Goal: Information Seeking & Learning: Learn about a topic

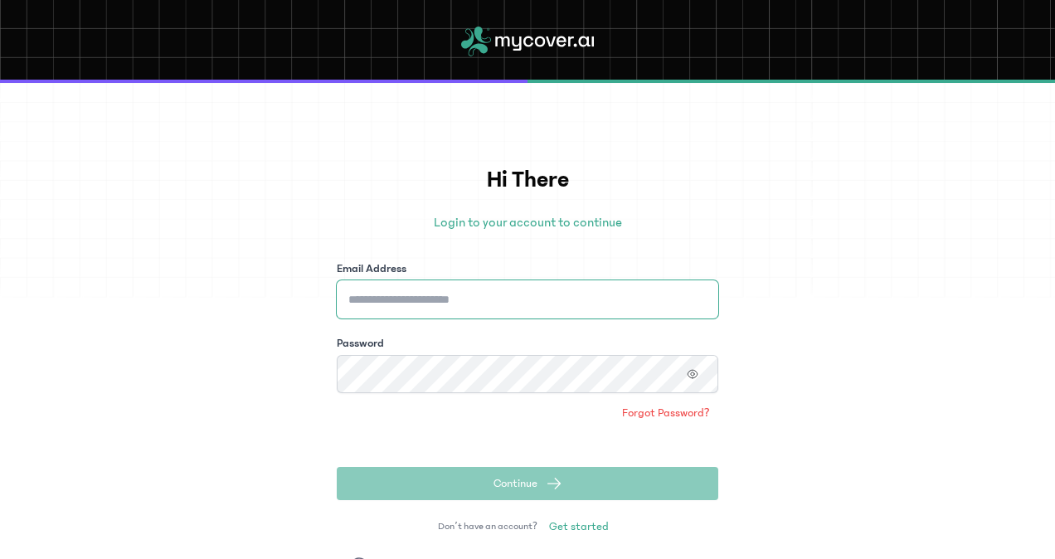
type input "**********"
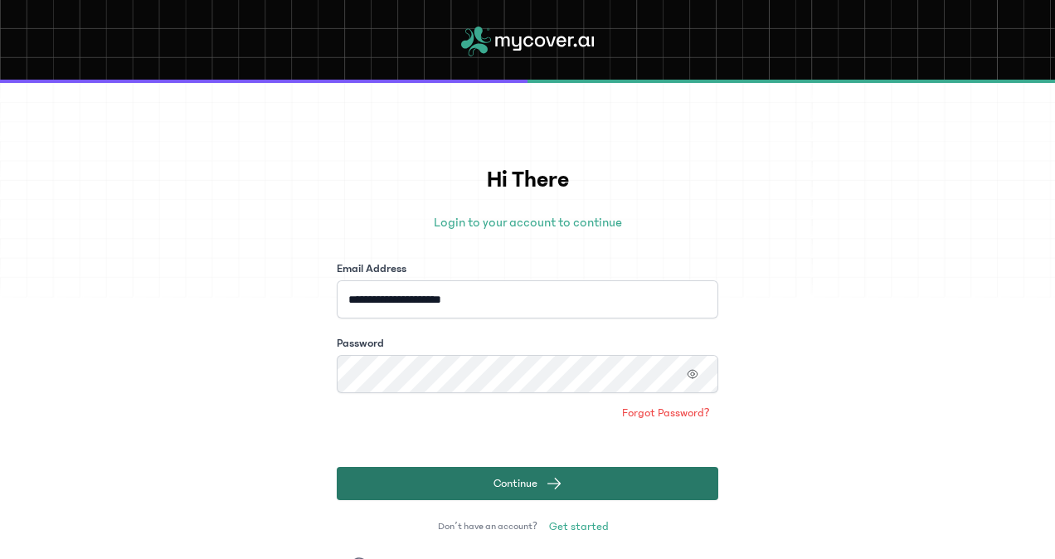
click at [620, 493] on button "Continue" at bounding box center [527, 483] width 381 height 33
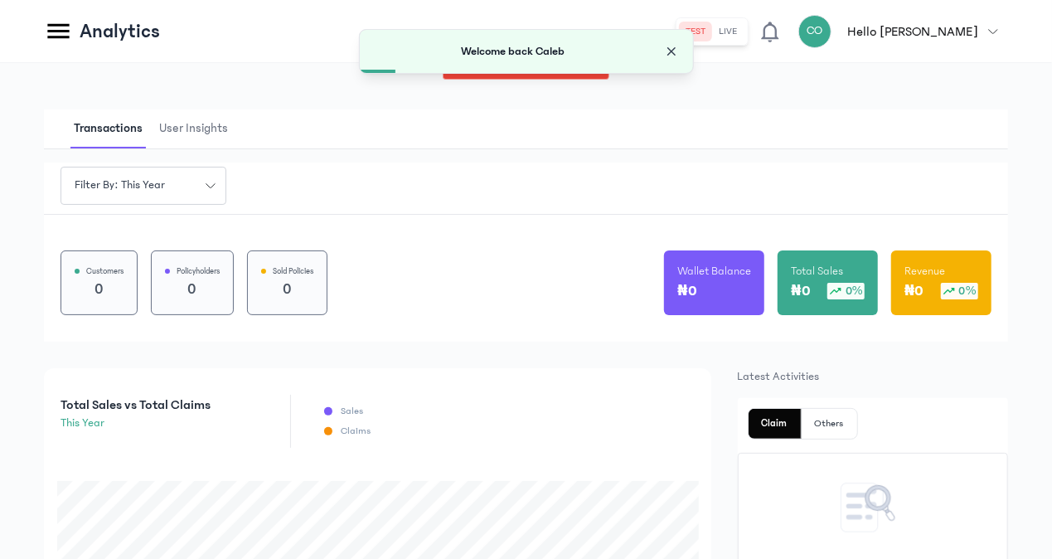
click at [675, 53] on span "Close" at bounding box center [671, 51] width 17 height 17
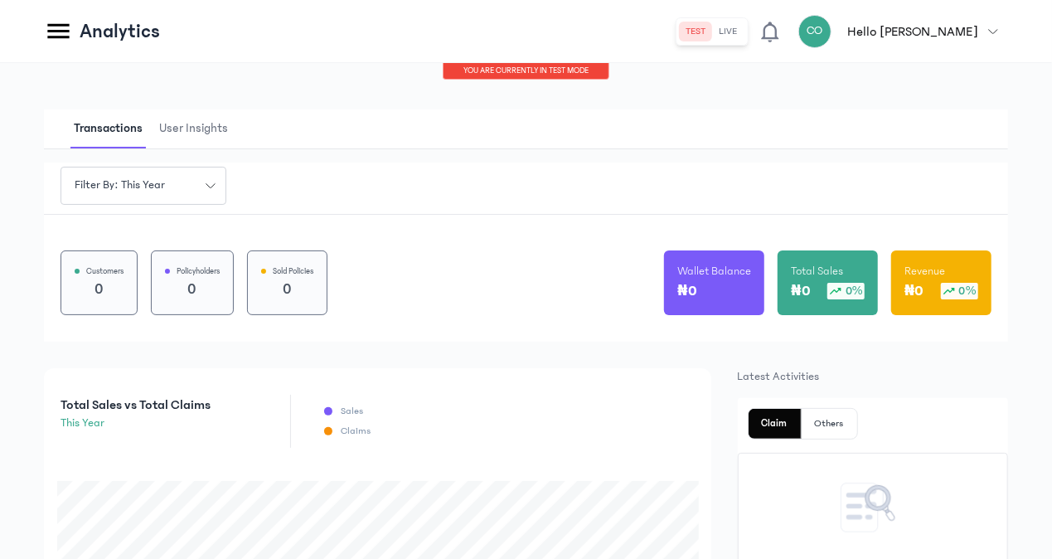
click at [60, 28] on icon at bounding box center [58, 31] width 29 height 29
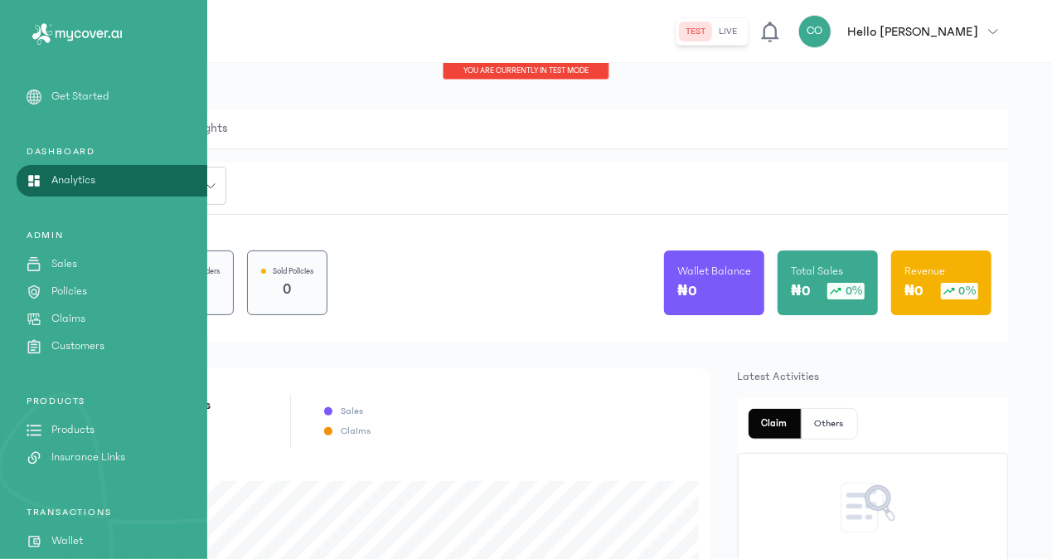
click at [75, 430] on p "Products" at bounding box center [72, 429] width 43 height 17
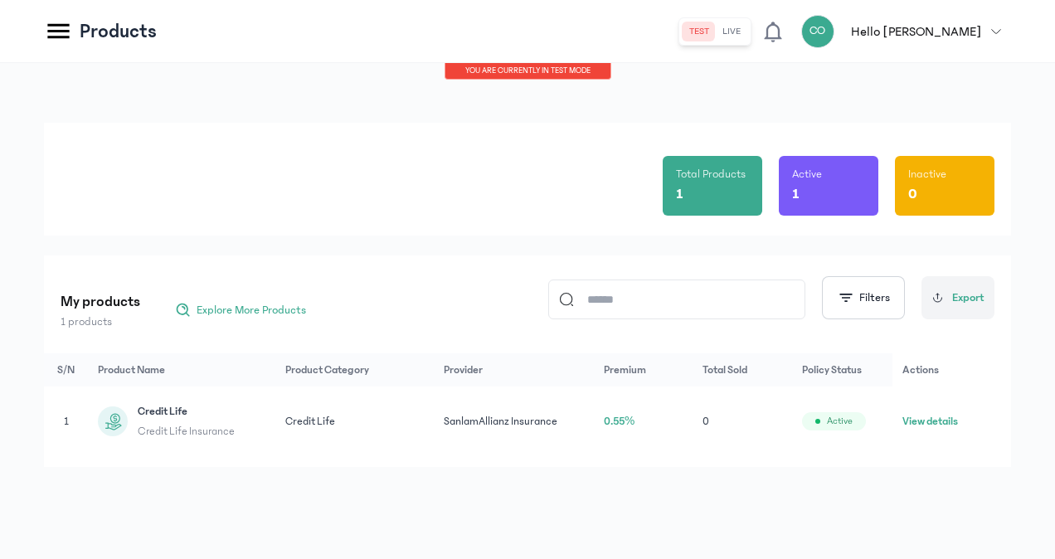
click at [75, 430] on td "1" at bounding box center [66, 421] width 44 height 70
click at [138, 425] on div "Credit Life Credit Life Insurance" at bounding box center [182, 421] width 168 height 37
click at [120, 421] on icon at bounding box center [113, 421] width 21 height 21
click at [922, 421] on button "View details" at bounding box center [930, 421] width 56 height 17
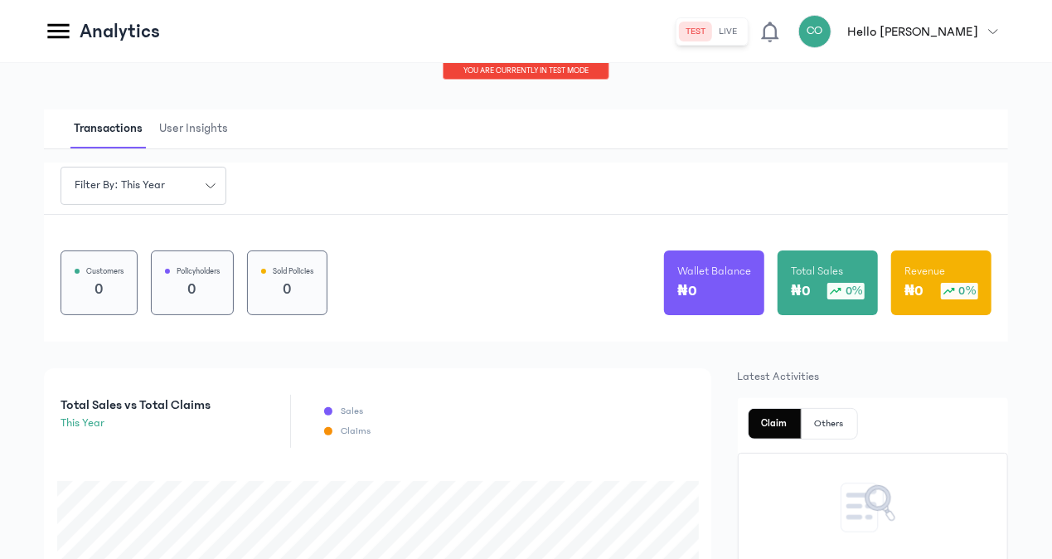
drag, startPoint x: 1051, startPoint y: 221, endPoint x: 1045, endPoint y: 307, distance: 86.5
drag, startPoint x: 1045, startPoint y: 307, endPoint x: 993, endPoint y: 411, distance: 116.4
click at [993, 411] on div "Claim Others No Recent claims Your recent claims will appear here." at bounding box center [873, 544] width 271 height 292
drag, startPoint x: 1051, startPoint y: 234, endPoint x: 1053, endPoint y: 257, distance: 23.3
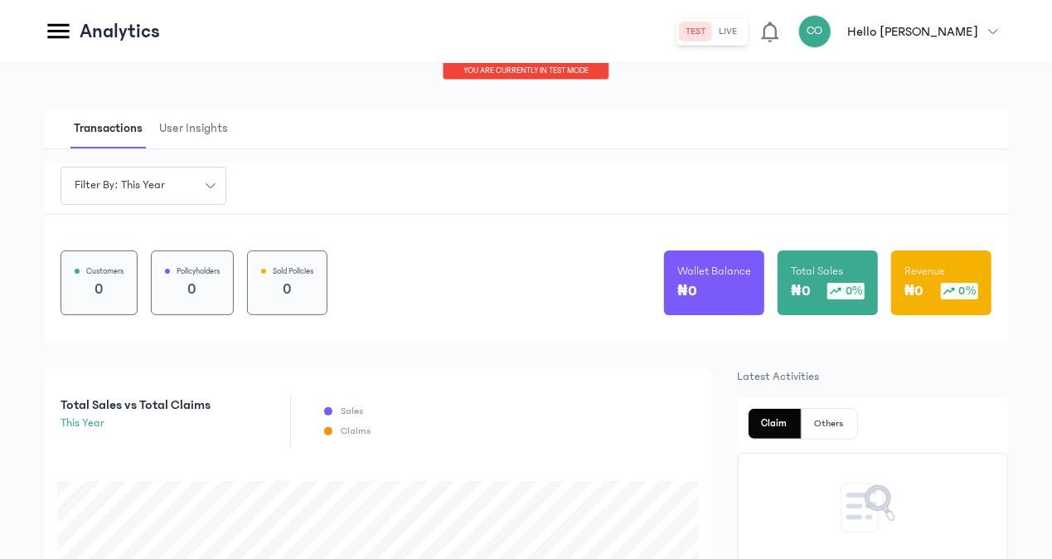
click at [1052, 257] on html "MyCoverAi Get Started DASHBOARD Analytics ADMIN Sales Policies Claims Customers…" at bounding box center [526, 279] width 1052 height 559
click at [175, 139] on span "User Insights" at bounding box center [193, 128] width 75 height 39
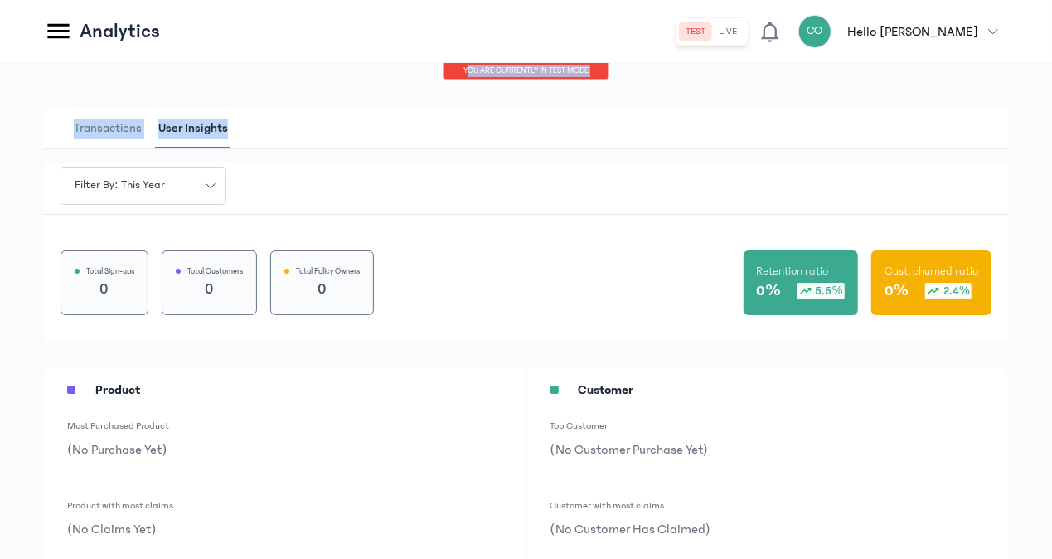
drag, startPoint x: 1051, startPoint y: 54, endPoint x: 1054, endPoint y: 146, distance: 92.1
click at [1052, 146] on html "MyCoverAi Get Started DASHBOARD Analytics ADMIN Sales Policies Claims Customers…" at bounding box center [526, 279] width 1052 height 559
click at [66, 28] on icon at bounding box center [58, 31] width 29 height 29
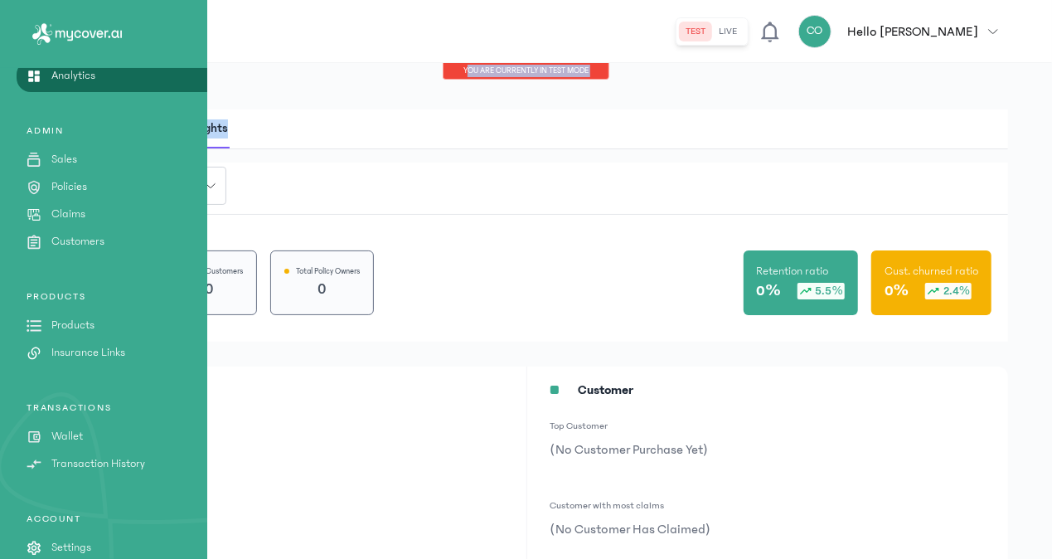
scroll to position [153, 0]
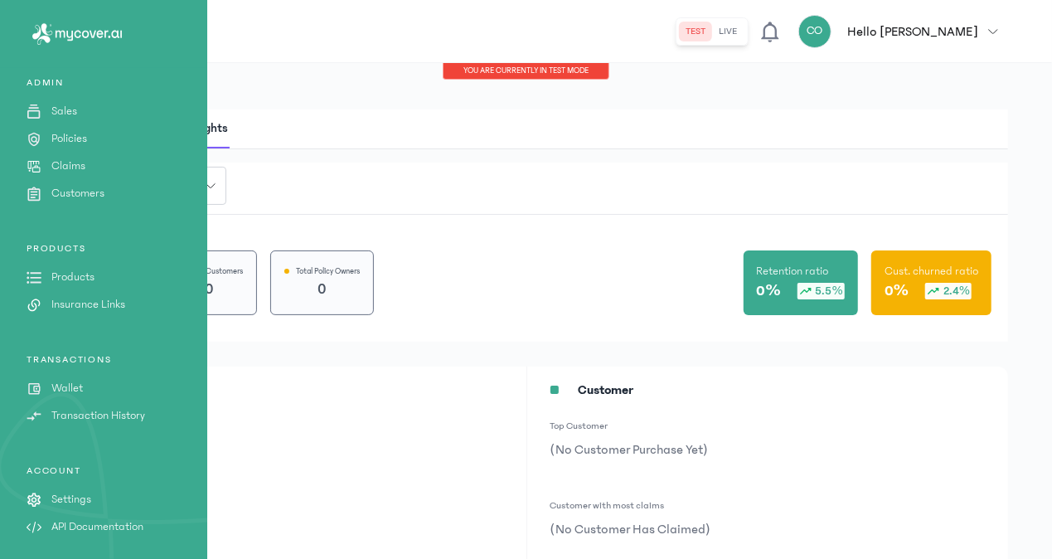
click at [36, 268] on div "PRODUCTS Products Insurance Links" at bounding box center [103, 277] width 207 height 71
click at [36, 274] on icon at bounding box center [34, 277] width 15 height 15
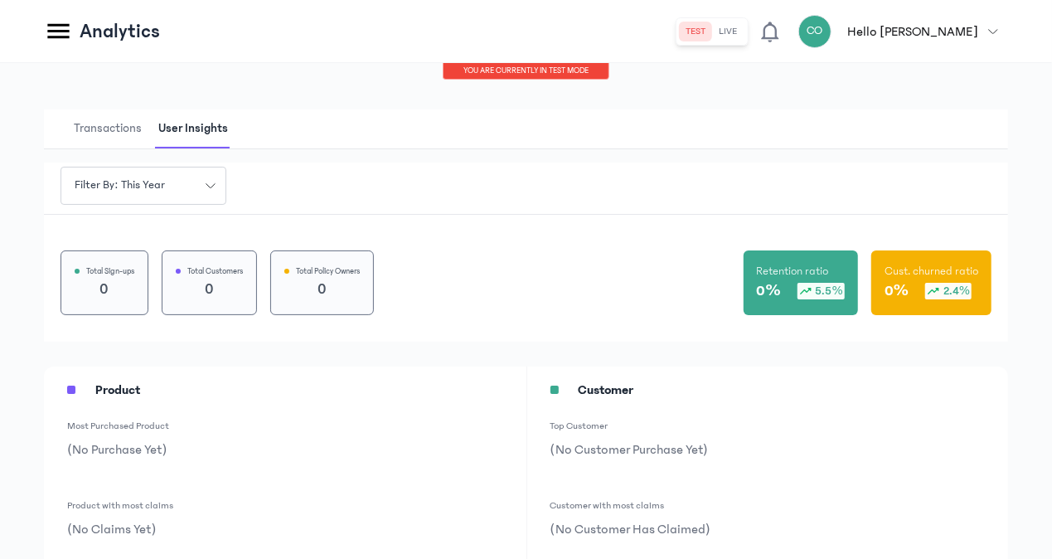
click at [36, 274] on div "Transactions User Insights Filter by: this year Total Sign-ups 0 Total Customer…" at bounding box center [526, 344] width 1052 height 562
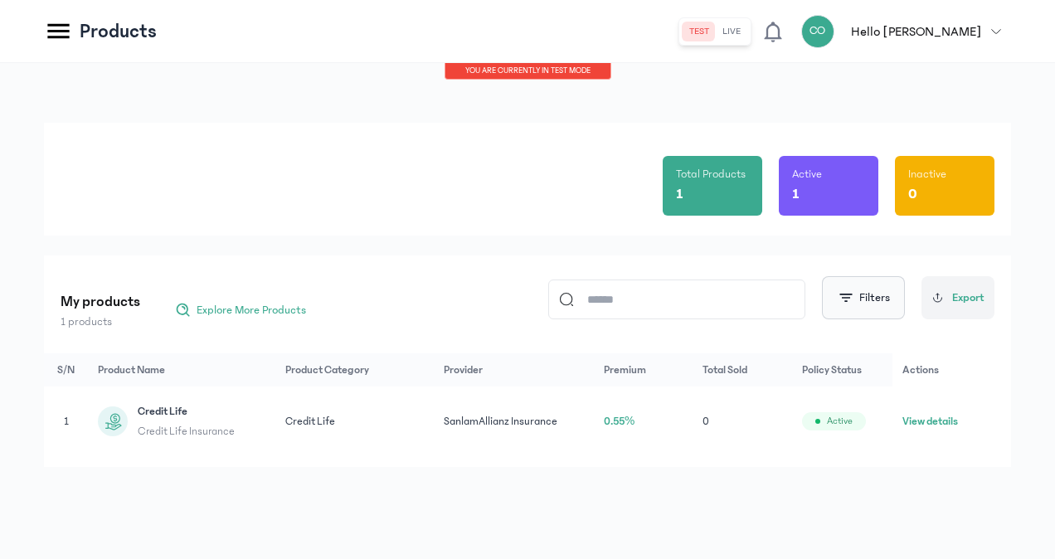
click at [877, 298] on button "Filters" at bounding box center [863, 297] width 83 height 43
click at [955, 294] on span "Export" at bounding box center [968, 297] width 32 height 17
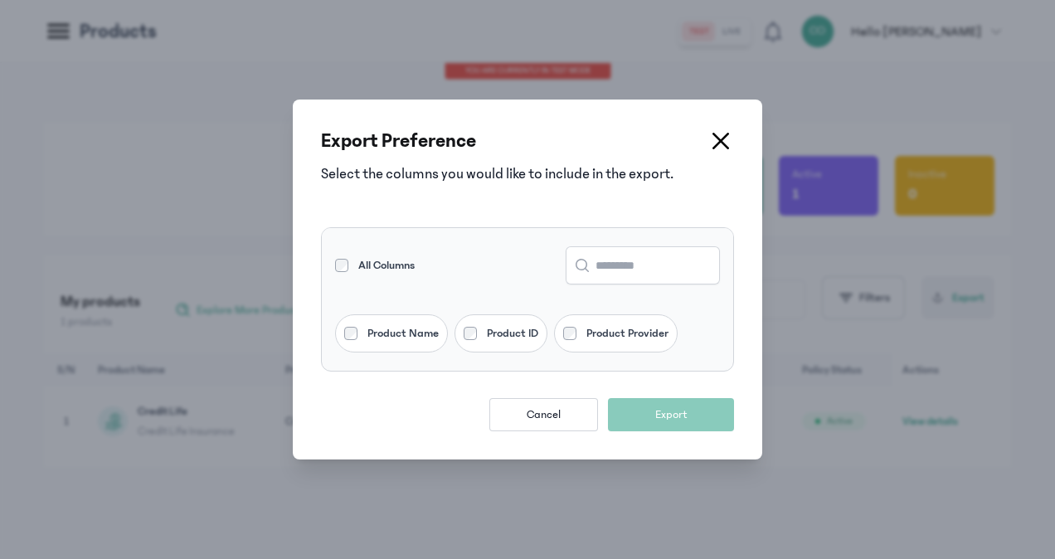
click at [725, 148] on icon at bounding box center [720, 141] width 14 height 14
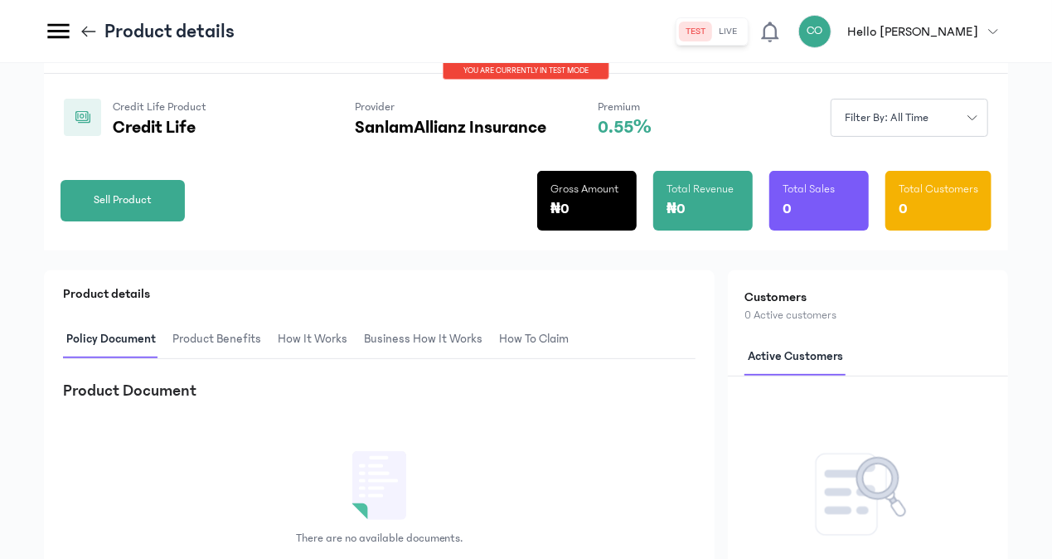
scroll to position [133, 0]
